Goal: Communication & Community: Answer question/provide support

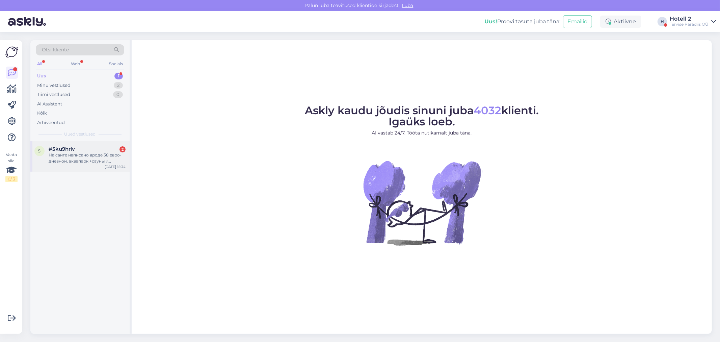
click at [75, 162] on div "На сайте написано вроде 38 евро- дневной, аквапарк +сауны и бассейн?" at bounding box center [87, 158] width 77 height 12
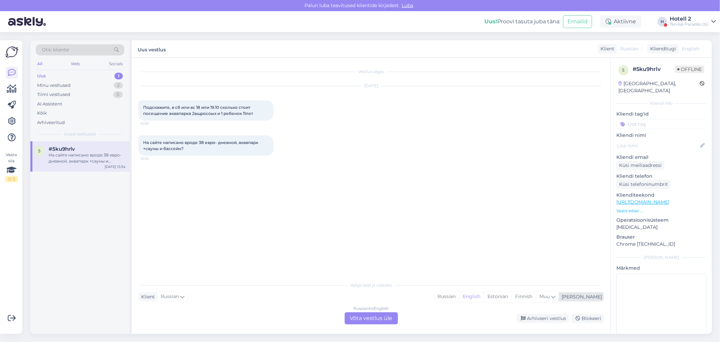
click at [529, 291] on div "Russian English Estonian Finnish Muu" at bounding box center [496, 296] width 125 height 11
click at [511, 295] on div "Estonian" at bounding box center [498, 296] width 28 height 10
click at [377, 318] on div "Russian to Estonian Võta vestlus üle" at bounding box center [371, 318] width 53 height 12
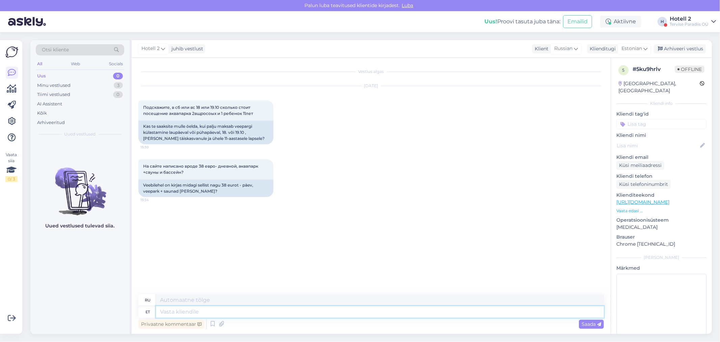
click at [201, 309] on textarea at bounding box center [380, 311] width 448 height 11
type textarea "Tere"
type textarea "Привет"
type textarea "Tere!"
type textarea "Привет!"
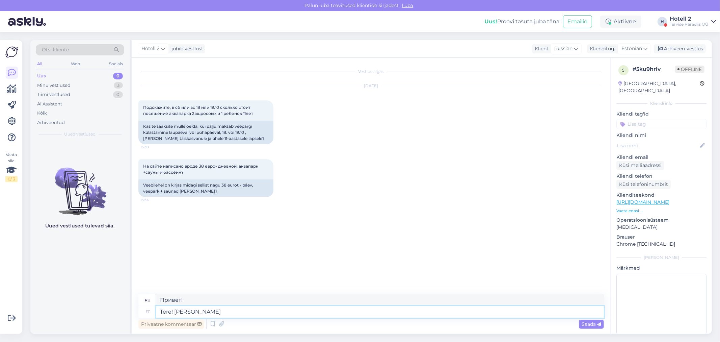
type textarea "Tere! [PERSON_NAME]"
type textarea "Привет! Если"
type textarea "Tere! Kui soovite te"
type textarea "Привет! Если хочешь"
type textarea "Tere! Kui soovite teada sa"
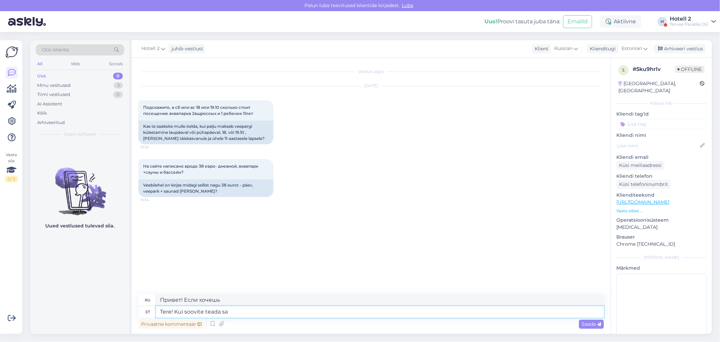
type textarea "Привет! Если хочешь узнать"
type textarea "Tere! Kui soovite teada saada veepargi"
type textarea "Здравствуйте! Если хотите узнать об аквапарке,"
type textarea "Tere! Kui soovite teada saada veepargi hindade"
type textarea "Здравствуйте! Если хотите узнать цены в аквапарке"
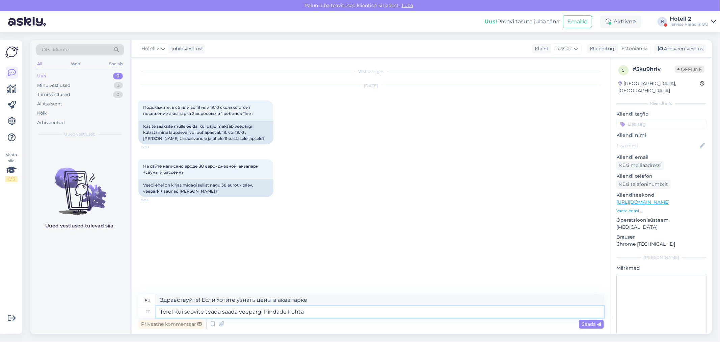
type textarea "Tere! Kui soovite teada saada veepargi hindade kohta"
type textarea "Здравствуйте! Если вы хотите узнать цены в аквапарке"
type textarea "Tere! Kui soovite teada saada veepargi hindade kohta kirjut"
type textarea "Здравствуйте! Если хотите узнать цены в аквапарке, пишите."
type textarea "Tere! Kui soovite teada saada veepargi hindade kohta kirjutage meilile"
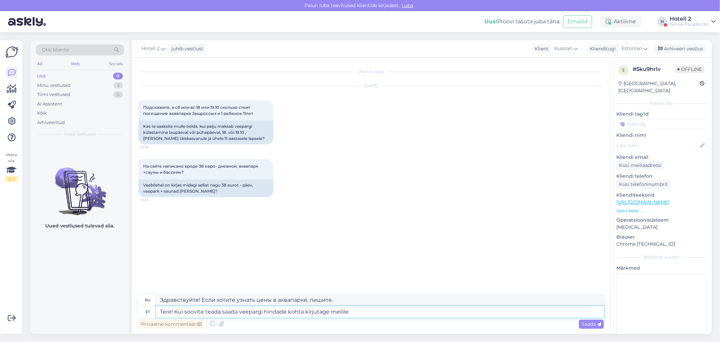
type textarea "Здравствуйте! Если хотите узнать цены в аквапарке, напишите нам на почту."
type textarea "Tere! Kui soovite teada saada veepargi hindade kohta kirjutage meilile veekeskus"
type textarea "Здравствуйте! Хотите узнать цены в аквапарке? Пишите на почту аквапарка."
type textarea "Tere! Kui soovite teada saada veepargi hindade kohta kirjutage meilile veekesku…"
type textarea "Здравствуйте! Если хотите узнать цены в аквапарке, напишите на veekeskus@"
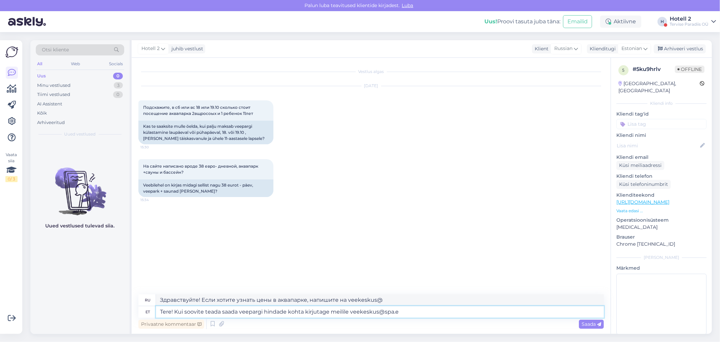
type textarea "Tere! Kui soovite teada saada veepargi hindade kohta kirjutage meilile [EMAIL_A…"
type textarea "Здравствуйте! Если хотите узнать цены в аквапарке, пишите на [EMAIL_ADDRESS][DO…"
type textarea "Tere! Kui soovite teada saada veepargi hindade kohta kirjutage meilile [EMAIL_A…"
click at [594, 325] on span "Saada" at bounding box center [592, 324] width 20 height 6
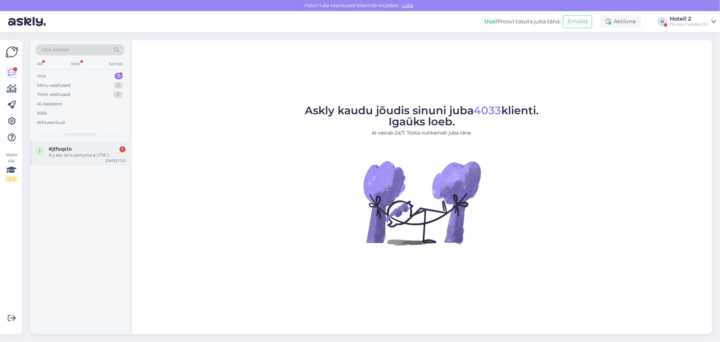
click at [90, 155] on div "А у вас есть ритуалы в СПА ?" at bounding box center [87, 155] width 77 height 6
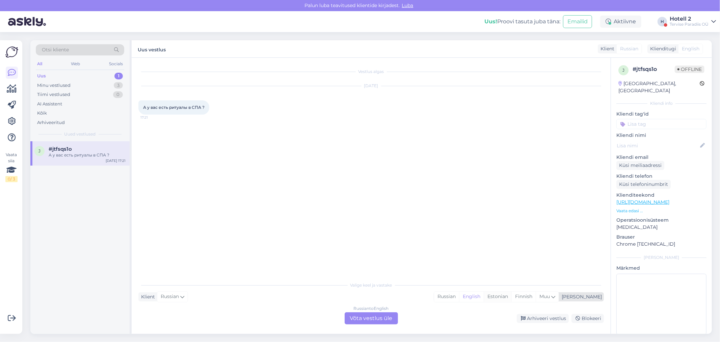
click at [511, 298] on div "Estonian" at bounding box center [498, 296] width 28 height 10
click at [359, 319] on div "Russian to Estonian Võta vestlus üle" at bounding box center [371, 318] width 53 height 12
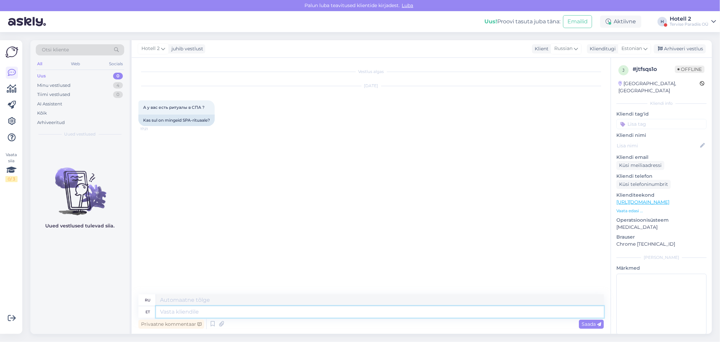
click at [210, 311] on textarea at bounding box center [380, 311] width 448 height 11
type textarea "Ter"
type textarea "Т"
type textarea "Tere"
type textarea "Привет"
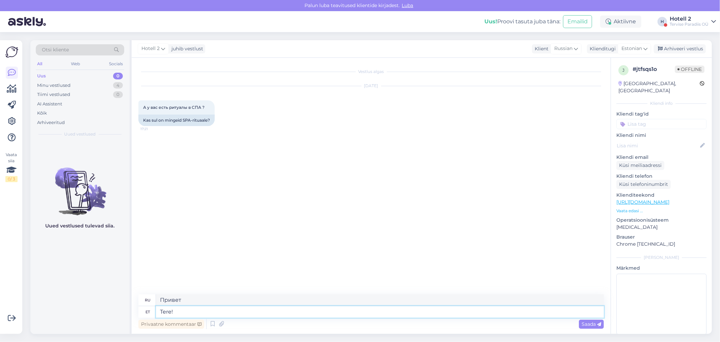
type textarea "Tere!"
type textarea "Привет!"
type textarea "Tere! kui"
type textarea "Привет! Если"
type textarea "Tere! kui soovite r"
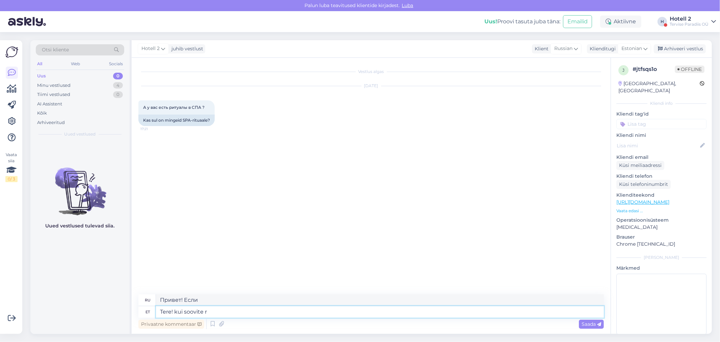
type textarea "Привет! Если хочешь"
type textarea "Tere! kui soovite rohkem t"
type textarea "Привет! Если хочешь больше"
type textarea "Tere! kui soovite rohkem teada s"
type textarea "Привет! Если хочешь узнать больше"
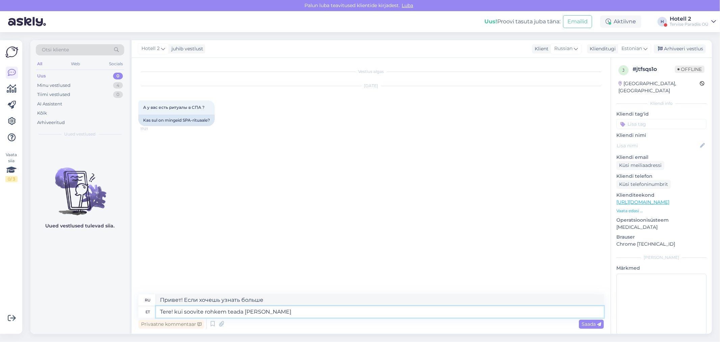
type textarea "Tere! kui soovite rohkem teada saada ravi-ja"
type textarea "Здравствуйте! Если вы хотите узнать больше о лечении и"
type textarea "Tere! kui soovite rohkem teada saada ravi-"
type textarea "Здравствуйте! Если вы хотите узнать больше о лечении-"
type textarea "Tere! kui soovite rohkem teada saada ravi- ja"
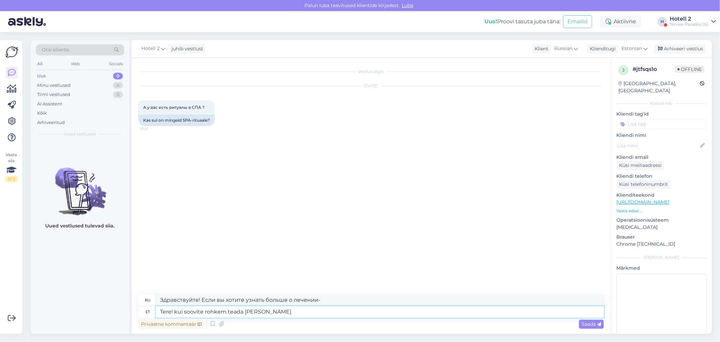
type textarea "Здравствуйте! Если вы хотите узнать больше о лечении и"
type textarea "Tere! kui soovite rohkem teada saada ravi- ja spaa"
type textarea "Здравствуйте! Если вы хотите узнать больше о лечении и спа"
type textarea "Tere! kui soovite rohkem teada saada ravi- ja spaahoolitsustest"
type textarea "Здравствуйте! Если вы хотите узнать больше о медицинских и спа-процедурах"
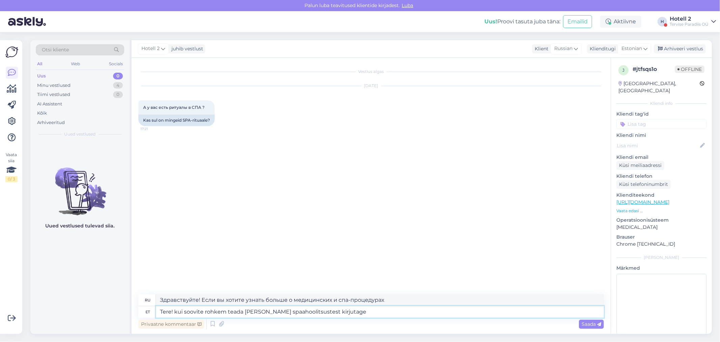
type textarea "Tere! kui soovite rohkem teada saada ravi- ja spaahoolitsustest kirjutage"
type textarea "Здравствуйте! Если хотите узнать больше о медицинских и спа-процедурах, напишит…"
type textarea "Tere! kui soovite rohkem teada saada ravi- ja spaahoolitsustest kirjutage meili…"
type textarea "Здравствуйте! Если вы хотите узнать больше о медицинских и спа-процедурах, напи…"
type textarea "Tere! kui soovite rohkem teada saada ravi- ja spaahoolitsustest kirjutage meili…"
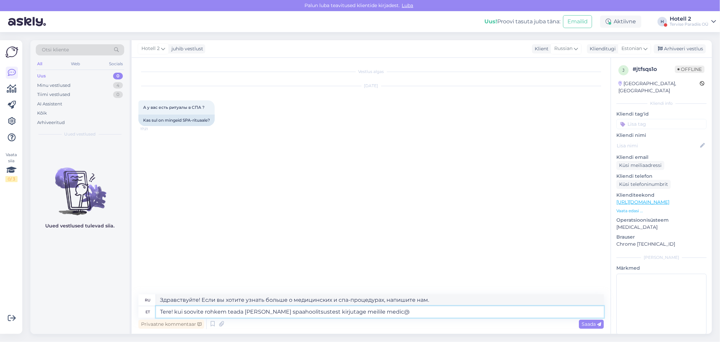
type textarea "Здравствуйте! Если вы хотите узнать больше о медицинских и спа-процедурах, напи…"
type textarea "Tere! kui soovite rohkem teada saada ravi- ja spaahoolitsustest kirjutage meili…"
type textarea "Здравствуйте! Если вы хотите узнать больше о медицинских и спа-процедурах, напи…"
type textarea "Tere! kui soovite rohkem teada saada ravi- ja spaahoolitsustest kirjutage meili…"
type textarea "Здравствуйте! Если вы хотите узнать больше о медицинских и спа-процедурах, напи…"
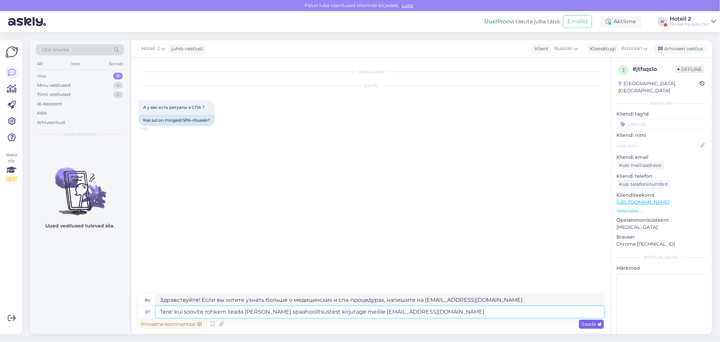
type textarea "Tere! kui soovite rohkem teada saada ravi- ja spaahoolitsustest kirjutage meili…"
click at [595, 322] on span "Saada" at bounding box center [592, 324] width 20 height 6
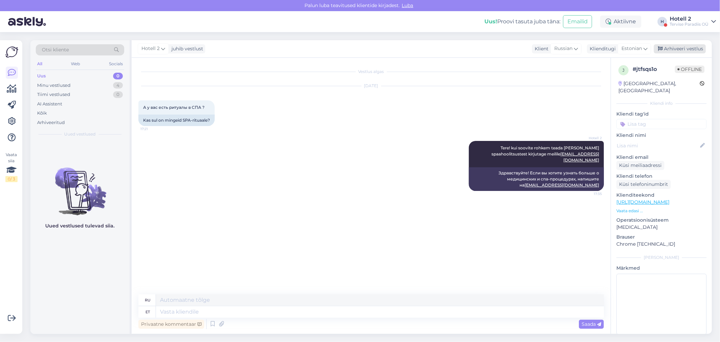
click at [685, 52] on div "Arhiveeri vestlus" at bounding box center [680, 48] width 52 height 9
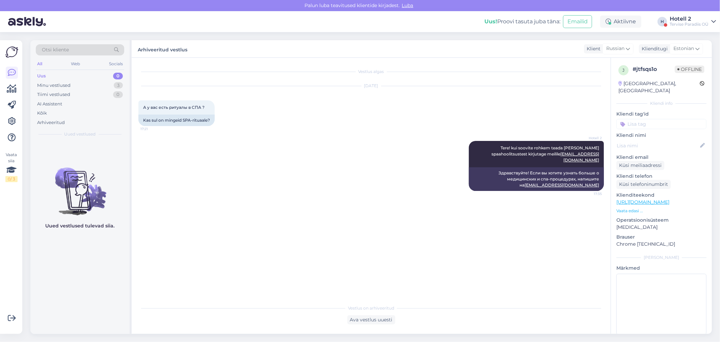
click at [85, 79] on div "Uus 0" at bounding box center [80, 75] width 88 height 9
click at [77, 81] on div "Minu vestlused 3" at bounding box center [80, 85] width 88 height 9
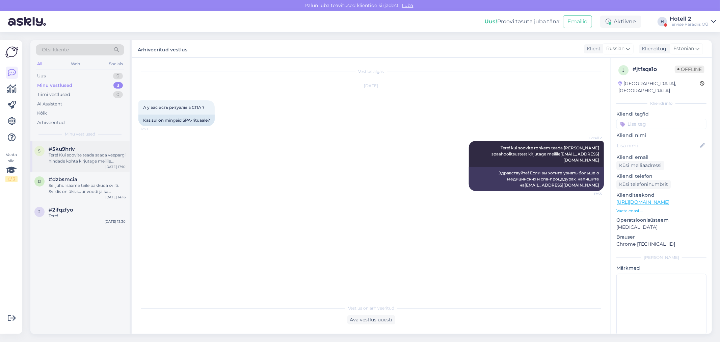
click at [88, 150] on div "#5ku9hrlv" at bounding box center [87, 149] width 77 height 6
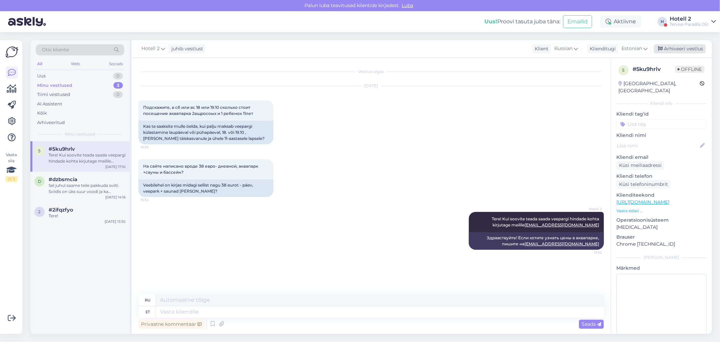
click at [685, 50] on div "Arhiveeri vestlus" at bounding box center [680, 48] width 52 height 9
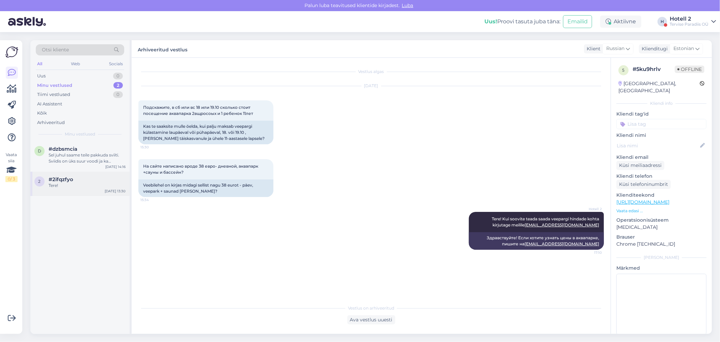
click at [60, 181] on span "#2ifqzfyo" at bounding box center [61, 179] width 25 height 6
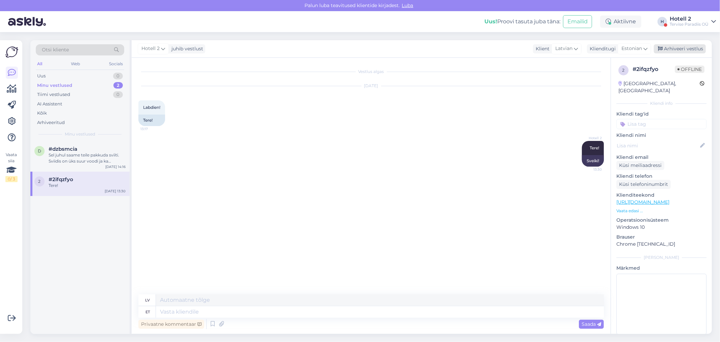
click at [678, 50] on div "Arhiveeri vestlus" at bounding box center [680, 48] width 52 height 9
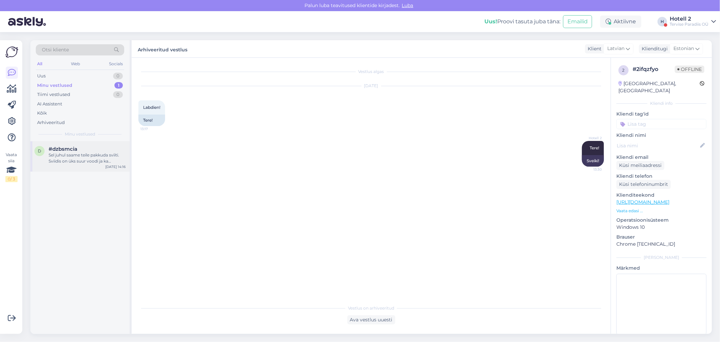
click at [69, 157] on div "Sel juhul saame teile pakkuda sviiti. Sviidis on üks suur voodi ja ka lahtikäiv…" at bounding box center [87, 158] width 77 height 12
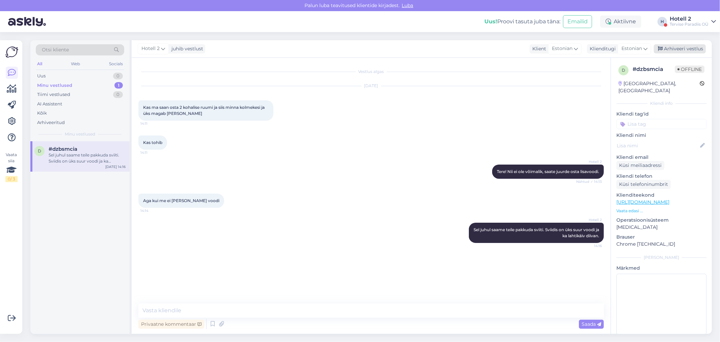
click at [677, 51] on div "Arhiveeri vestlus" at bounding box center [680, 48] width 52 height 9
